Goal: Information Seeking & Learning: Check status

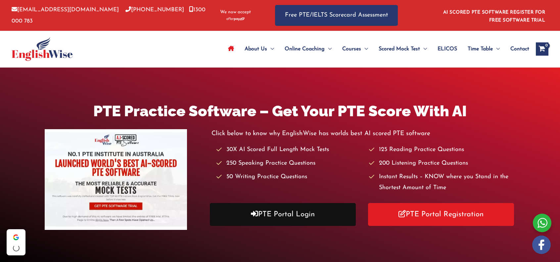
click at [289, 214] on link "PTE Portal Login" at bounding box center [283, 214] width 146 height 23
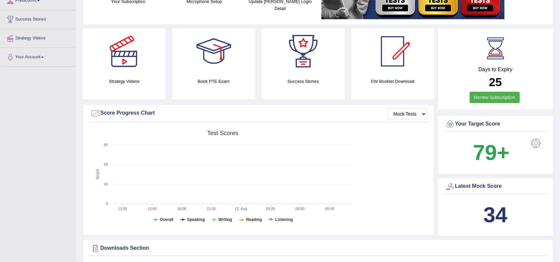
scroll to position [132, 0]
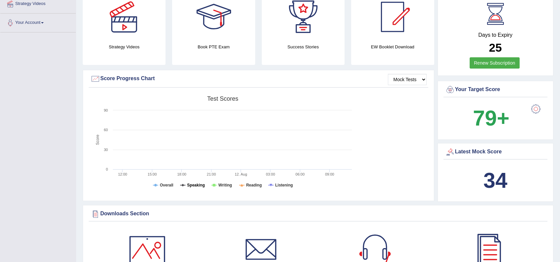
click at [195, 185] on tspan "Speaking" at bounding box center [196, 185] width 18 height 5
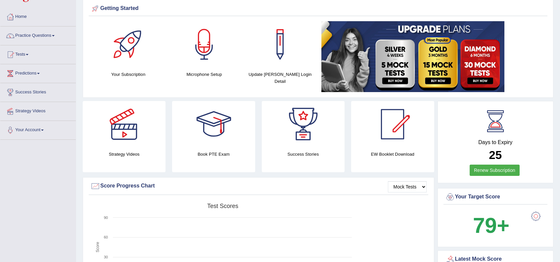
scroll to position [0, 0]
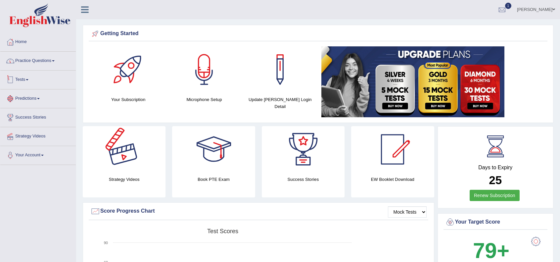
click at [40, 59] on link "Practice Questions" at bounding box center [37, 60] width 75 height 17
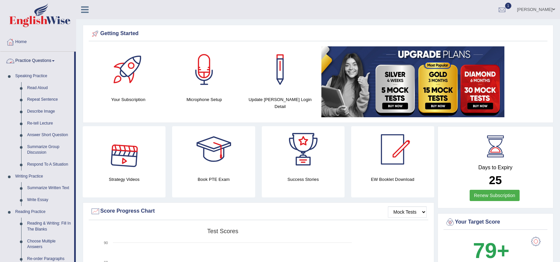
click at [40, 59] on link "Practice Questions" at bounding box center [37, 60] width 74 height 17
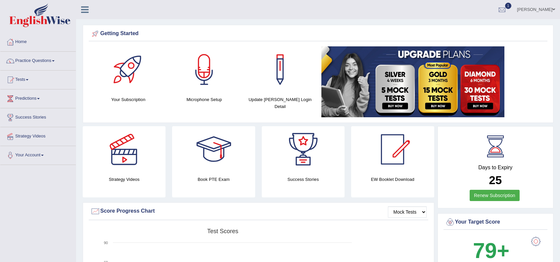
click at [27, 80] on link "Tests" at bounding box center [37, 78] width 75 height 17
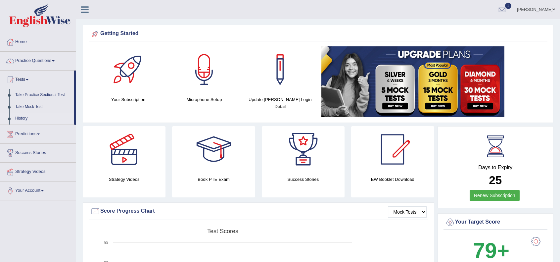
click at [24, 119] on link "History" at bounding box center [43, 118] width 62 height 12
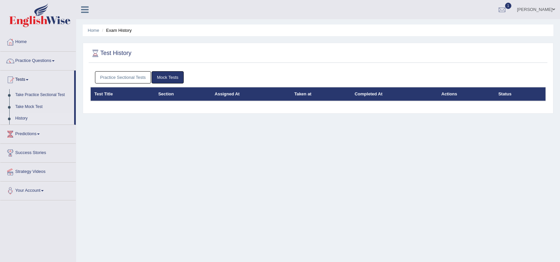
click at [137, 74] on link "Practice Sectional Tests" at bounding box center [123, 77] width 56 height 12
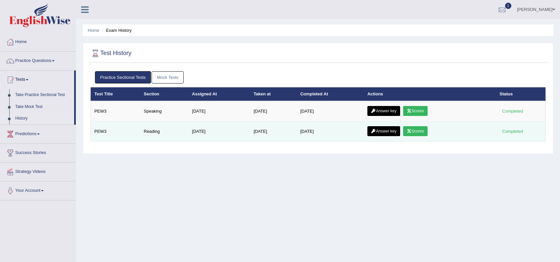
click at [386, 131] on link "Answer key" at bounding box center [383, 131] width 33 height 10
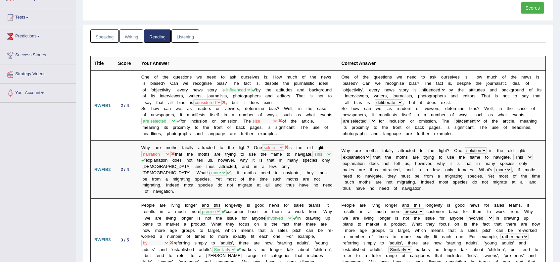
scroll to position [35, 0]
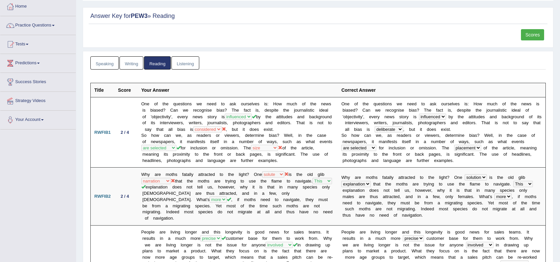
click at [127, 63] on link "Writing" at bounding box center [131, 63] width 24 height 14
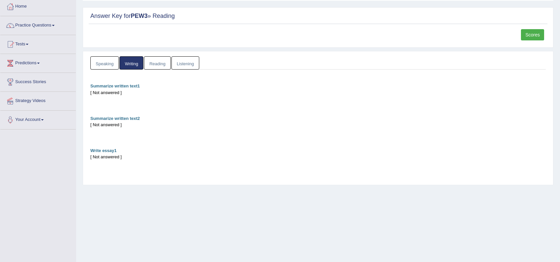
click at [114, 62] on link "Speaking" at bounding box center [104, 63] width 28 height 14
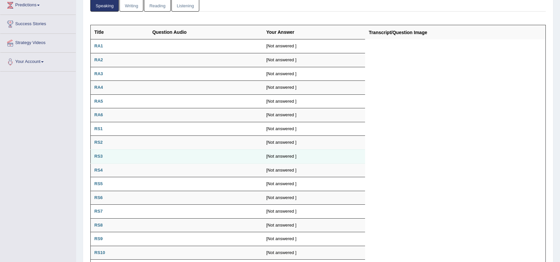
scroll to position [0, 0]
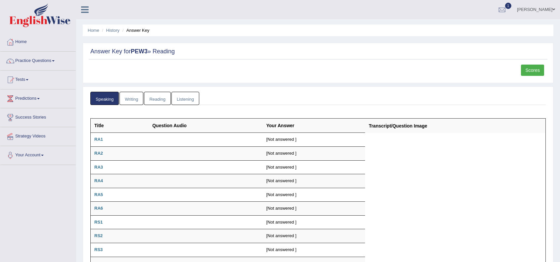
click at [191, 100] on link "Listening" at bounding box center [185, 99] width 28 height 14
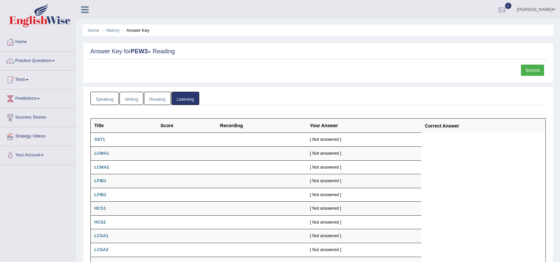
click at [531, 68] on link "Scores" at bounding box center [532, 70] width 23 height 11
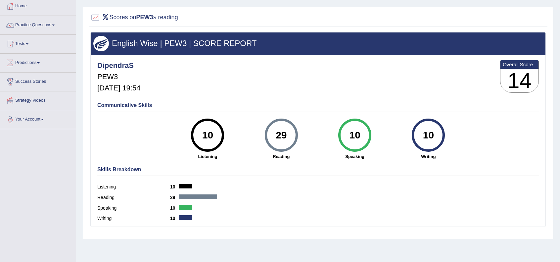
scroll to position [44, 0]
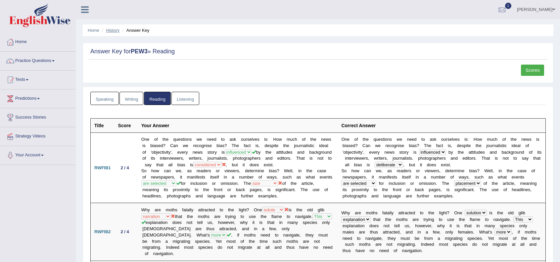
click at [115, 28] on link "History" at bounding box center [112, 30] width 13 height 5
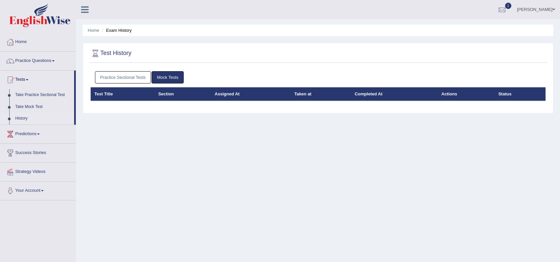
click at [136, 80] on link "Practice Sectional Tests" at bounding box center [123, 77] width 56 height 12
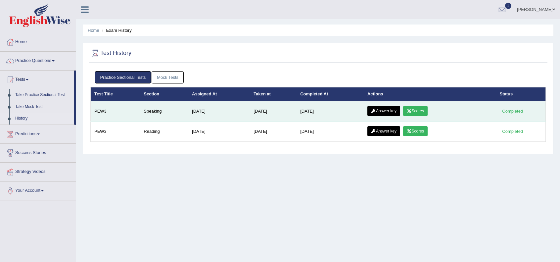
click at [416, 110] on link "Scores" at bounding box center [415, 111] width 24 height 10
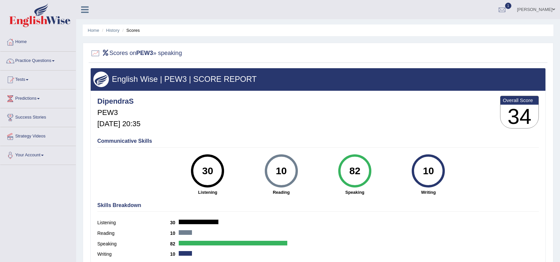
click at [484, 147] on hr at bounding box center [317, 147] width 441 height 0
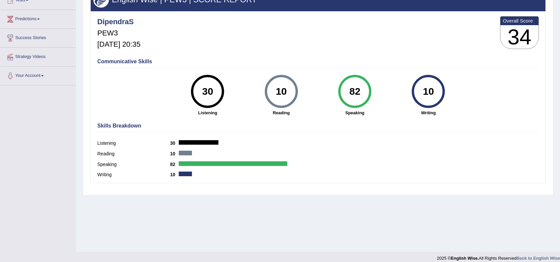
scroll to position [85, 0]
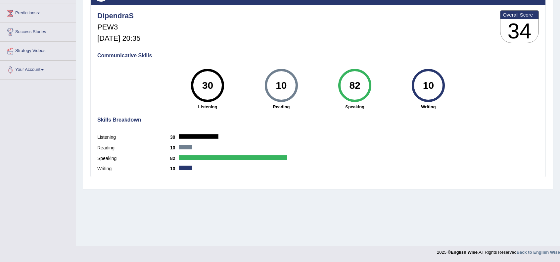
click at [172, 158] on b "82" at bounding box center [174, 157] width 9 height 5
click at [358, 88] on div "82" at bounding box center [354, 85] width 24 height 28
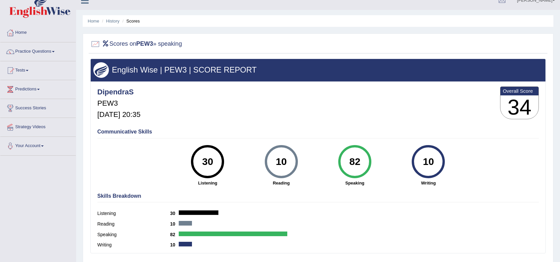
scroll to position [0, 0]
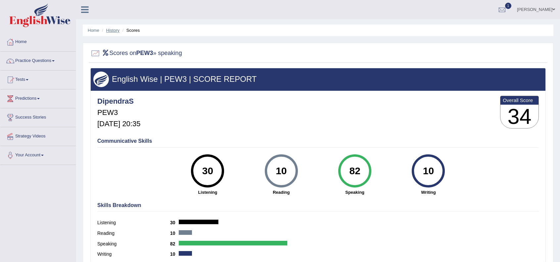
click at [118, 31] on link "History" at bounding box center [112, 30] width 13 height 5
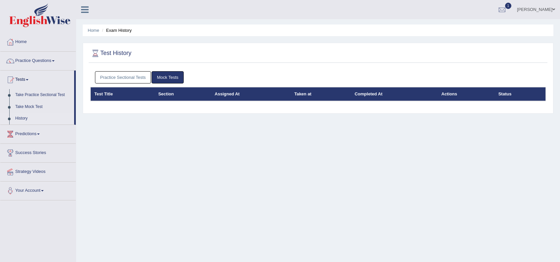
click at [125, 79] on link "Practice Sectional Tests" at bounding box center [123, 77] width 56 height 12
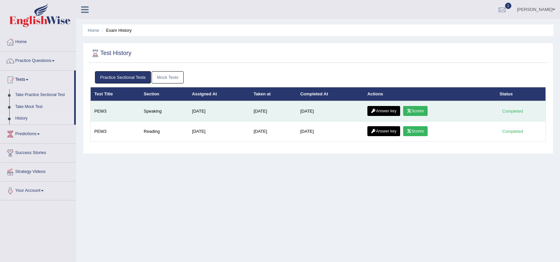
click at [385, 109] on link "Answer key" at bounding box center [383, 111] width 33 height 10
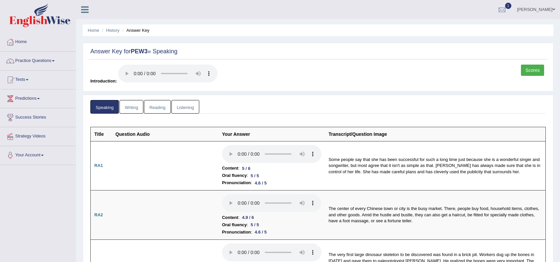
click at [133, 109] on link "Writing" at bounding box center [131, 107] width 24 height 14
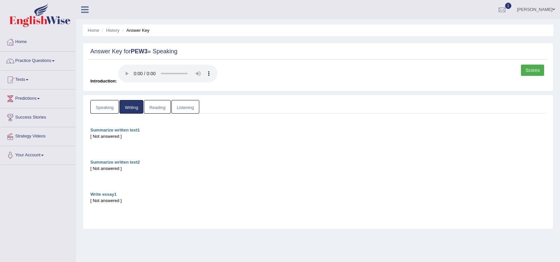
click at [155, 108] on link "Reading" at bounding box center [157, 107] width 26 height 14
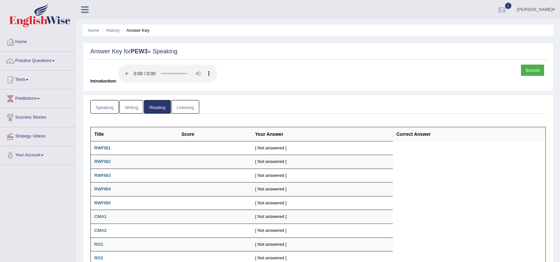
click at [183, 106] on link "Listening" at bounding box center [185, 107] width 28 height 14
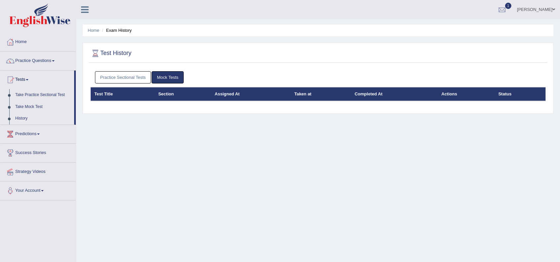
click at [130, 77] on link "Practice Sectional Tests" at bounding box center [123, 77] width 56 height 12
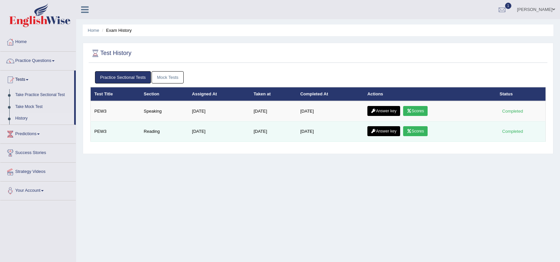
click at [412, 131] on icon at bounding box center [409, 131] width 5 height 4
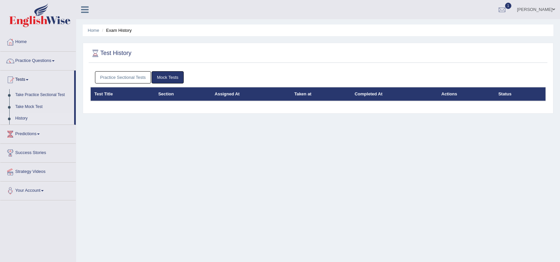
click at [118, 75] on link "Practice Sectional Tests" at bounding box center [123, 77] width 56 height 12
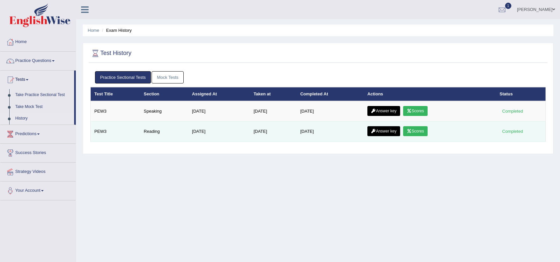
click at [385, 130] on link "Answer key" at bounding box center [383, 131] width 33 height 10
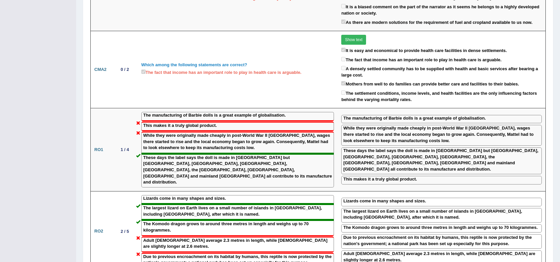
scroll to position [507, 0]
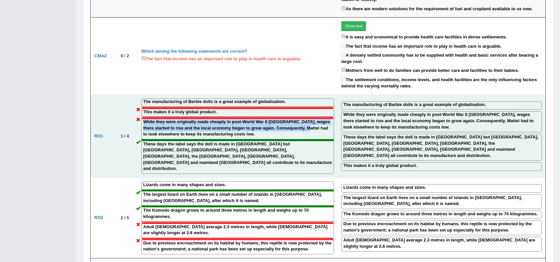
drag, startPoint x: 296, startPoint y: 98, endPoint x: 300, endPoint y: 111, distance: 14.0
click at [300, 111] on td "The manufacturing of Barbie dolls is a great example of globalisation. This mak…" at bounding box center [238, 136] width 200 height 83
click at [301, 108] on div "This makes it a truly global product." at bounding box center [237, 113] width 193 height 10
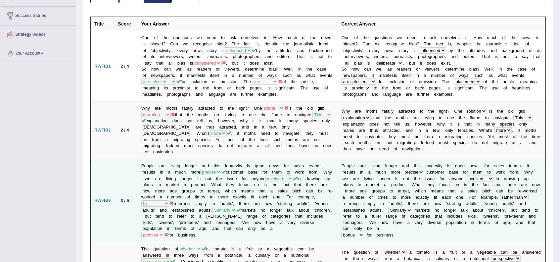
scroll to position [0, 0]
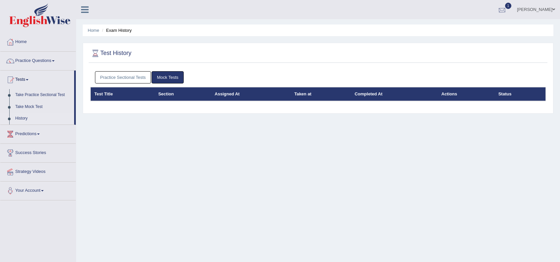
click at [499, 8] on div at bounding box center [502, 10] width 10 height 10
click at [470, 33] on span "Exam evaluated" at bounding box center [462, 32] width 88 height 5
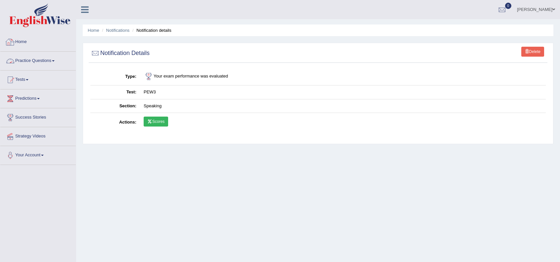
click at [21, 39] on link "Home" at bounding box center [37, 41] width 75 height 17
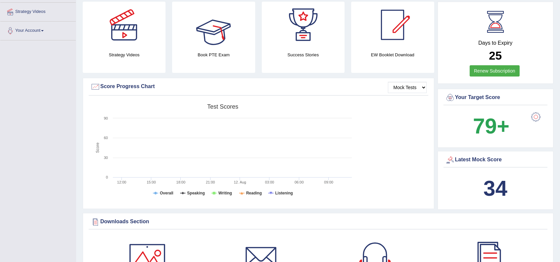
scroll to position [132, 0]
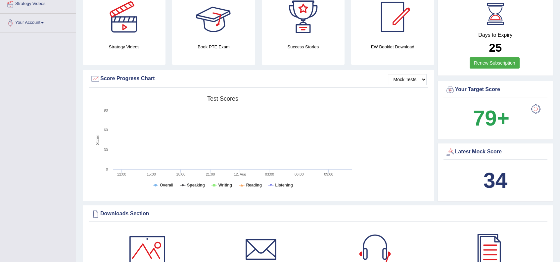
click at [238, 119] on rect at bounding box center [222, 144] width 265 height 103
click at [398, 78] on select "Mock Tests" at bounding box center [407, 79] width 39 height 11
drag, startPoint x: 378, startPoint y: 120, endPoint x: 380, endPoint y: 127, distance: 7.5
click at [377, 120] on div "Created with Highcharts 7.1.2 Score Test scores Overall Speaking Writing Readin…" at bounding box center [258, 145] width 339 height 105
click at [488, 152] on div "Latest Mock Score" at bounding box center [495, 152] width 101 height 10
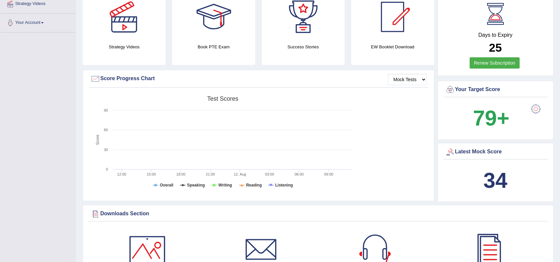
click at [453, 151] on div at bounding box center [450, 152] width 10 height 10
click at [411, 150] on div "Created with Highcharts 7.1.2 Score Test scores Overall Speaking Writing Readin…" at bounding box center [258, 145] width 339 height 105
